Goal: Task Accomplishment & Management: Use online tool/utility

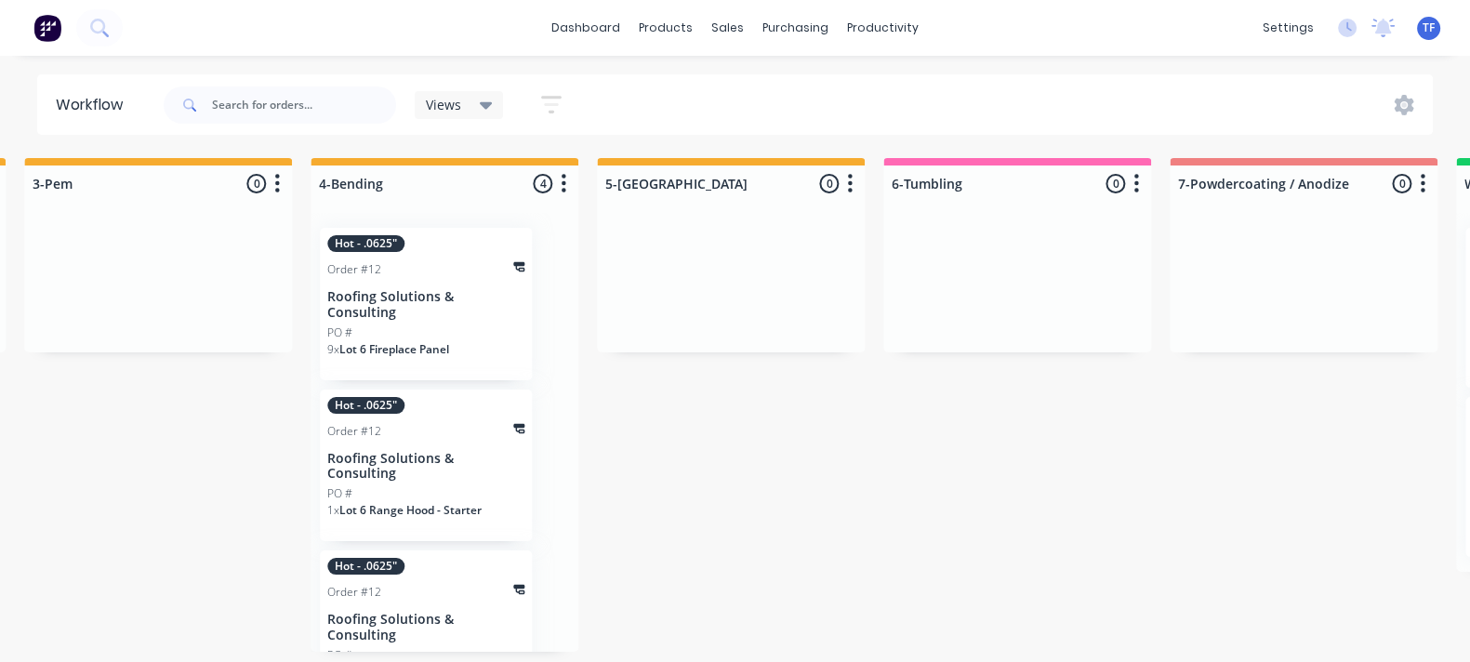
scroll to position [0, 3249]
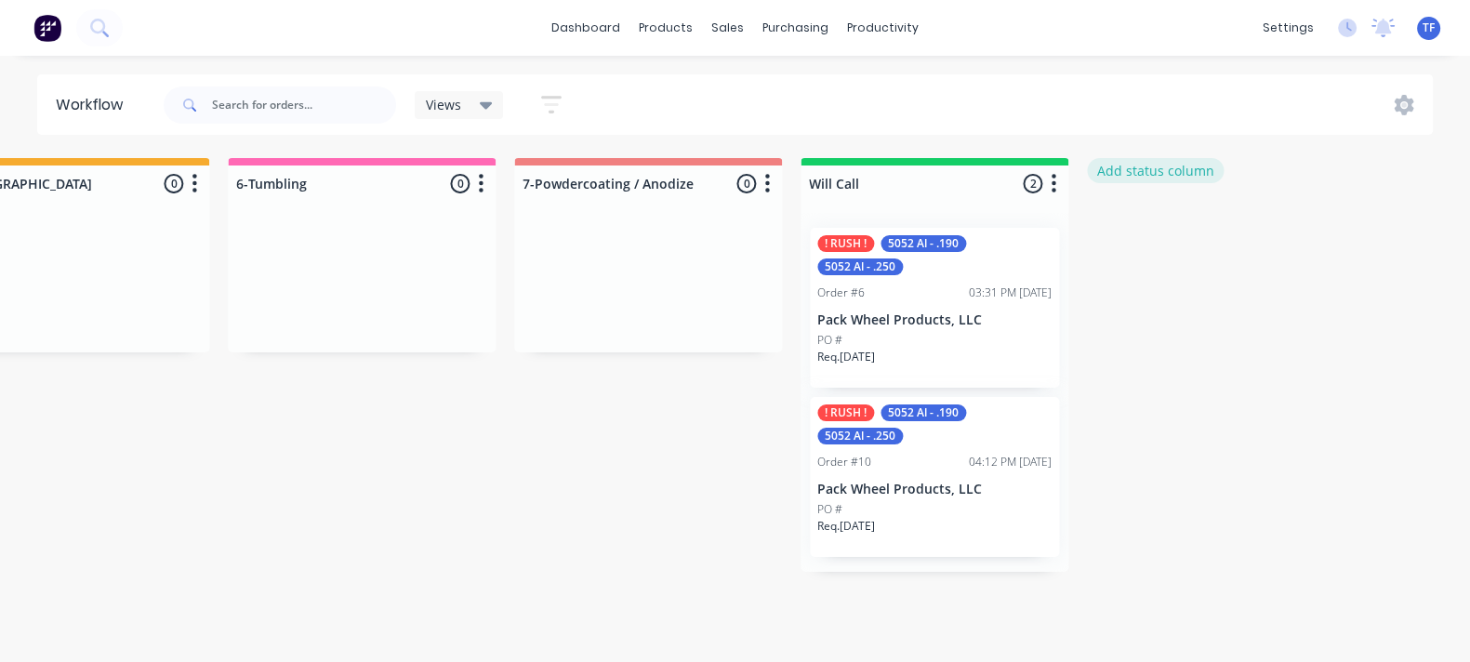
click at [1122, 175] on button "Add status column" at bounding box center [1155, 170] width 137 height 25
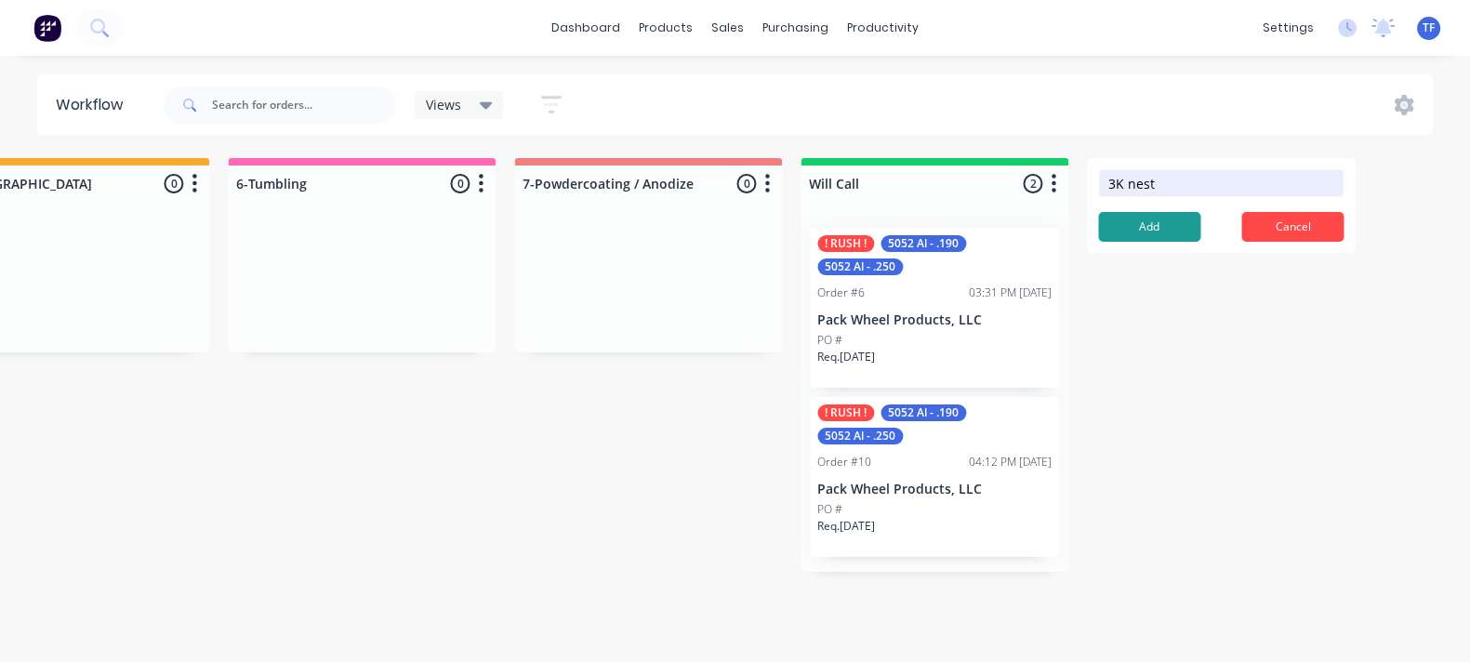
type input "3K nest"
click at [1119, 243] on form "3K nest Add Cancel" at bounding box center [1221, 205] width 268 height 95
click at [1115, 233] on button "Add" at bounding box center [1149, 227] width 102 height 30
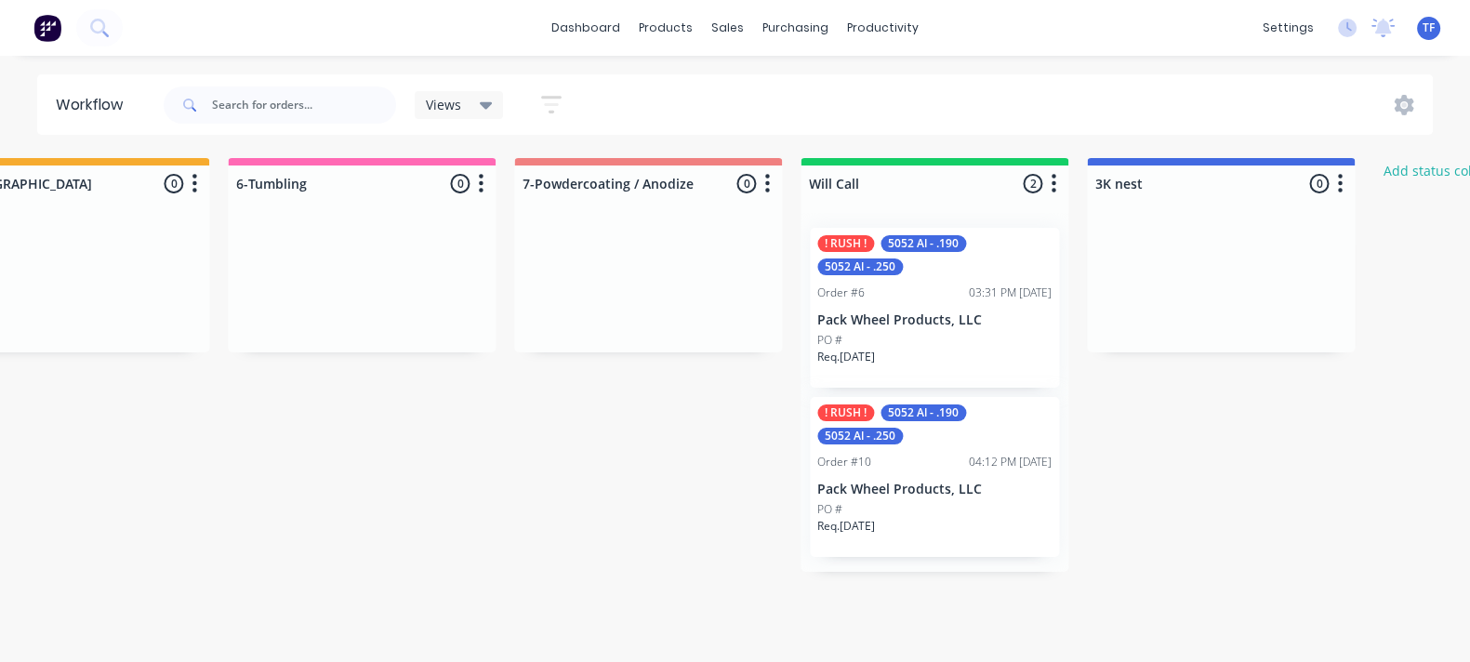
drag, startPoint x: 1180, startPoint y: 162, endPoint x: 1078, endPoint y: 165, distance: 102.3
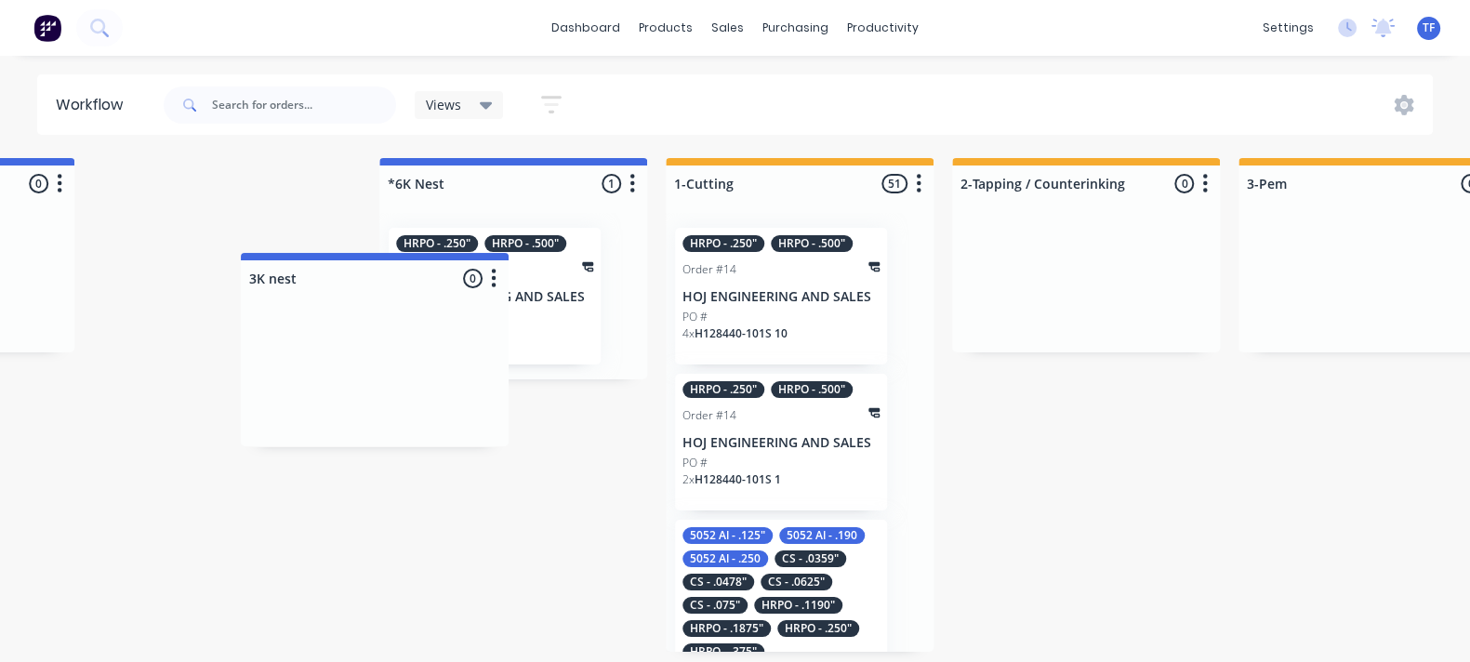
scroll to position [0, 1658]
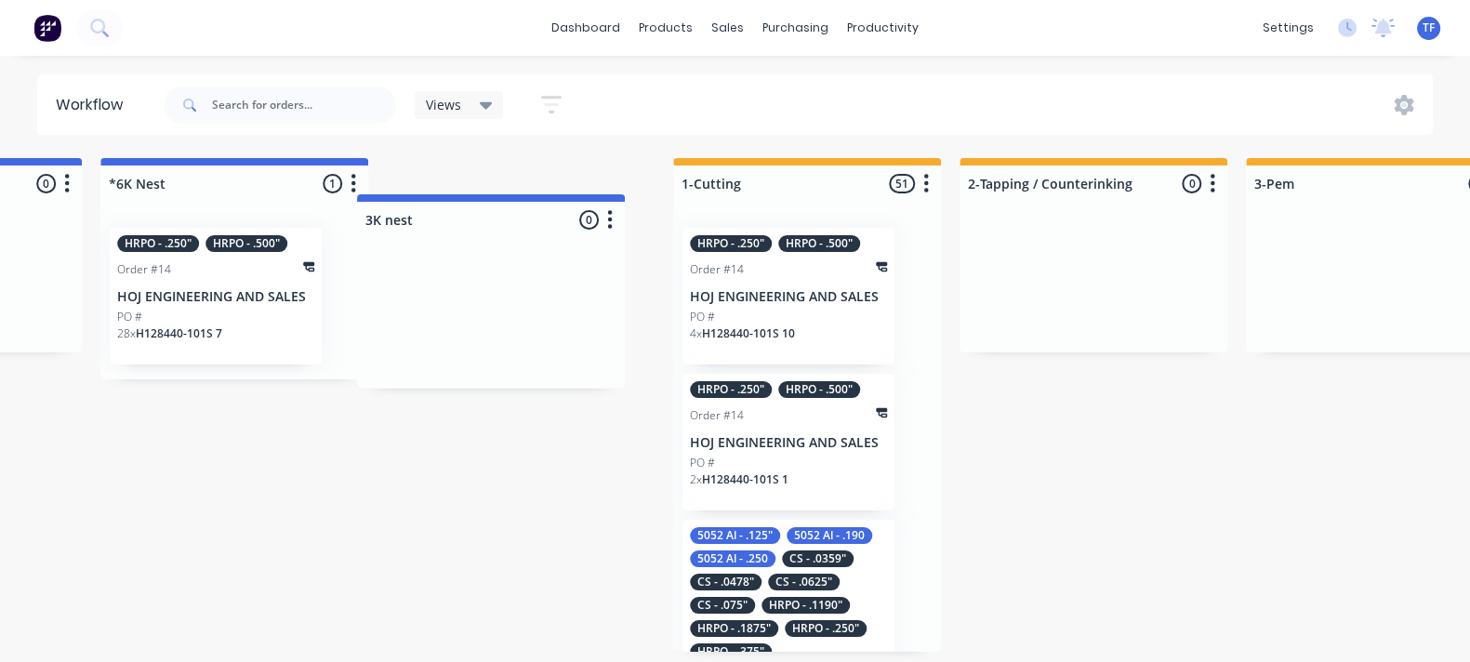
drag, startPoint x: 1315, startPoint y: 185, endPoint x: 578, endPoint y: 220, distance: 738.3
click at [578, 220] on div "!Missing parts 6 Status colour #FF4949 hex #FF4949 Save Cancel Notifications Em…" at bounding box center [822, 405] width 4989 height 494
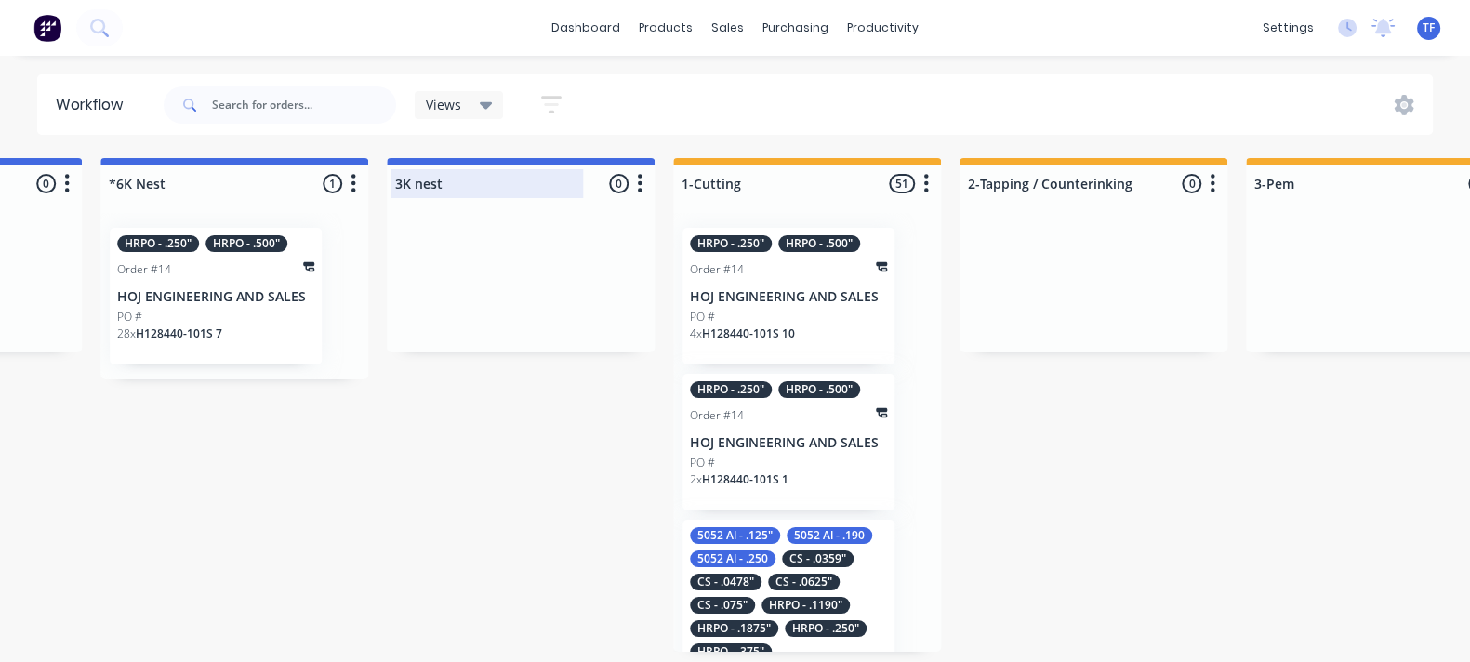
click at [399, 177] on div at bounding box center [521, 184] width 268 height 36
drag, startPoint x: 400, startPoint y: 190, endPoint x: 408, endPoint y: 201, distance: 13.9
click at [402, 193] on div "3K nest" at bounding box center [487, 183] width 193 height 29
click at [430, 188] on input "*3K nest" at bounding box center [486, 184] width 183 height 20
type input "*3K Nest"
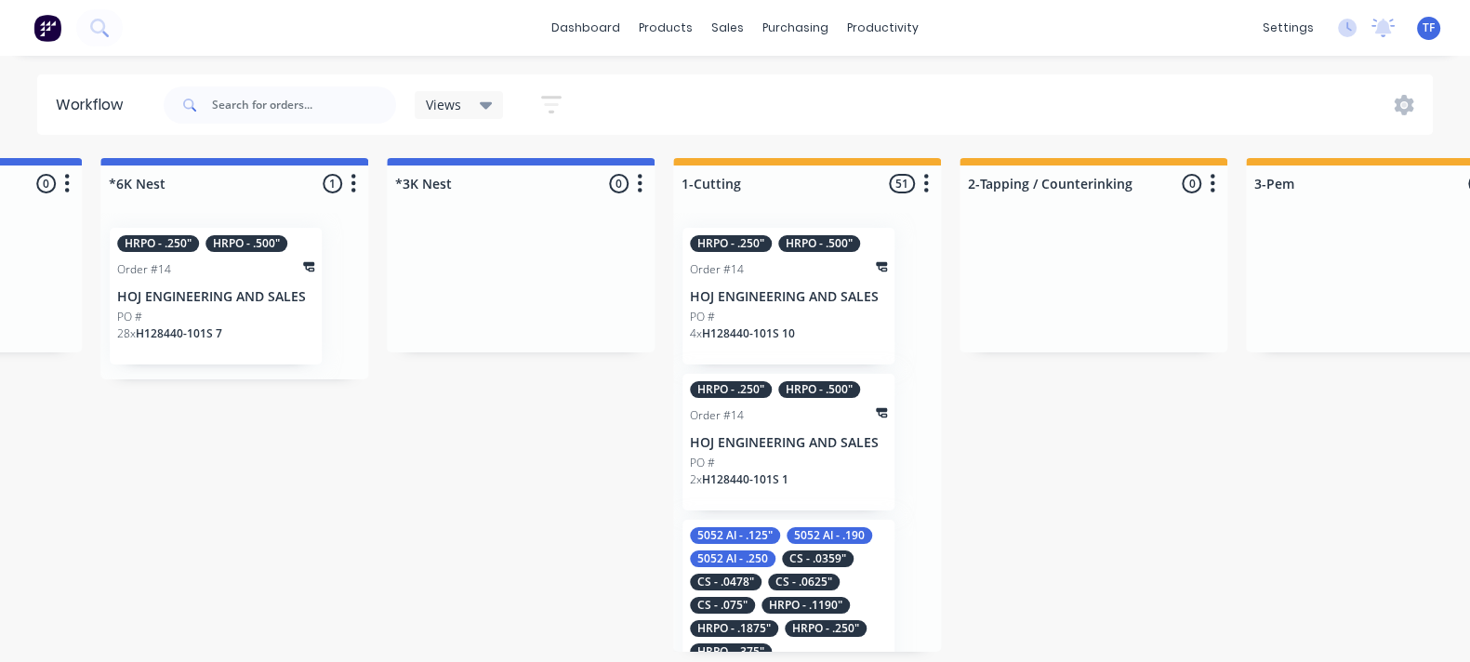
click at [423, 379] on div "!Missing parts 6 Status colour #FF4949 hex #FF4949 Save Cancel Notifications Em…" at bounding box center [822, 405] width 4989 height 494
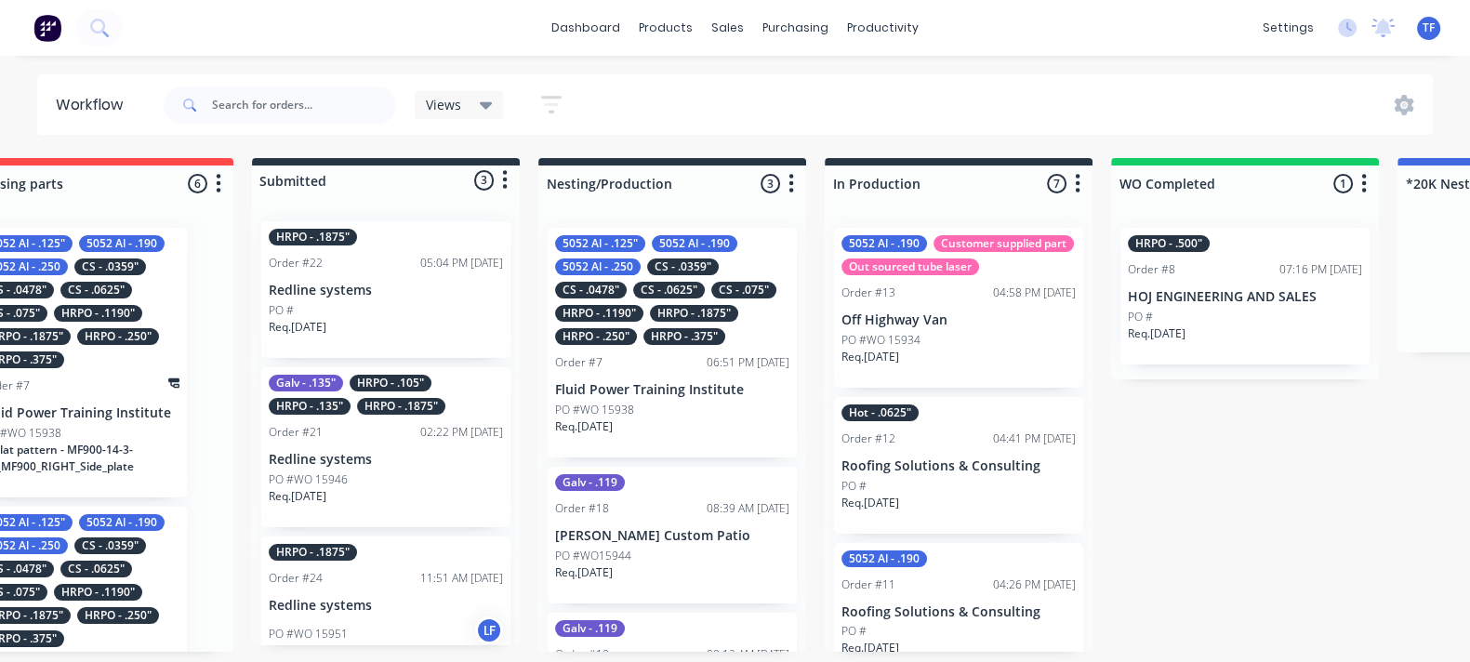
scroll to position [0, 0]
